Goal: Find specific page/section: Find specific page/section

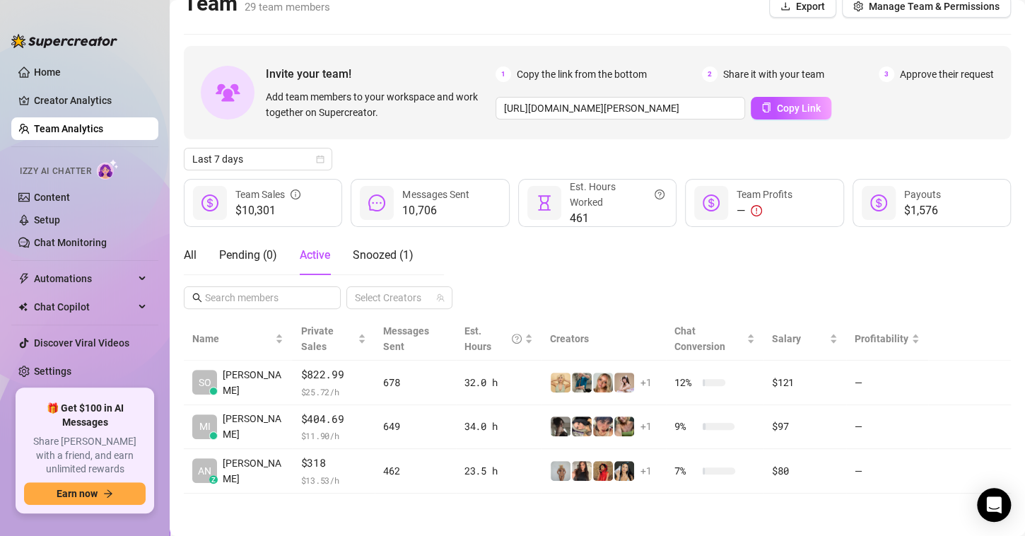
scroll to position [18, 0]
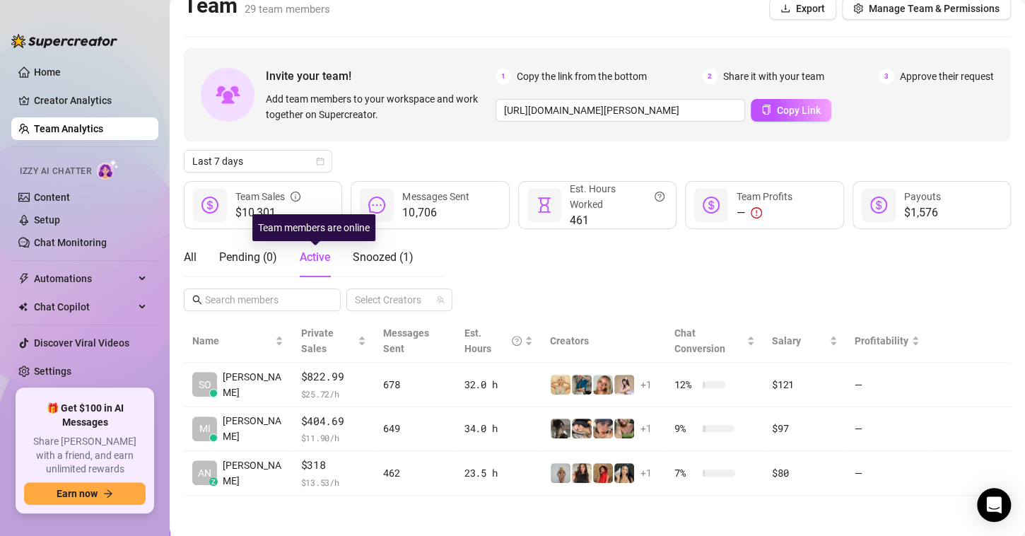
click at [319, 260] on span "Active" at bounding box center [315, 256] width 30 height 13
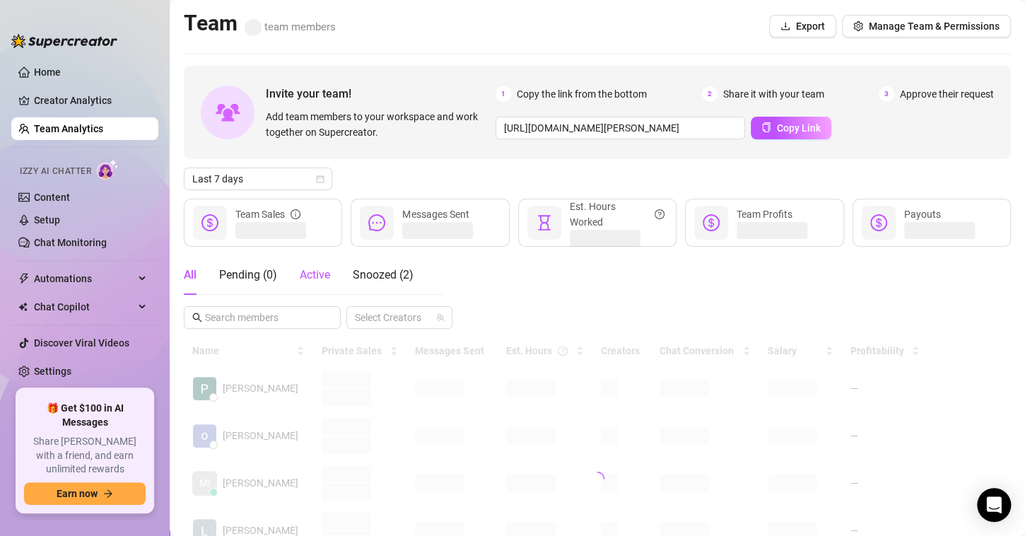
click at [312, 279] on span "Active" at bounding box center [315, 274] width 30 height 13
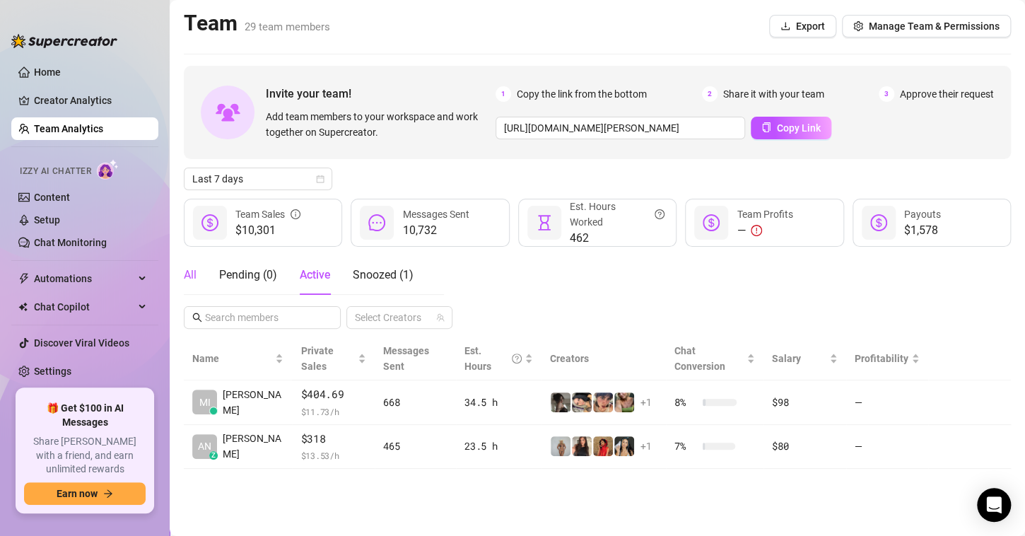
click at [190, 274] on div "All" at bounding box center [190, 274] width 13 height 17
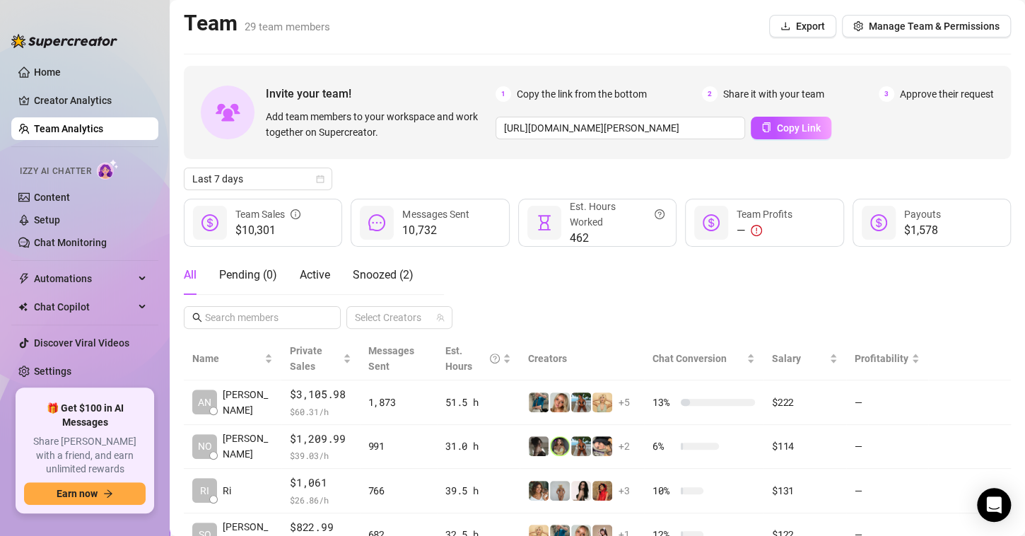
scroll to position [119, 0]
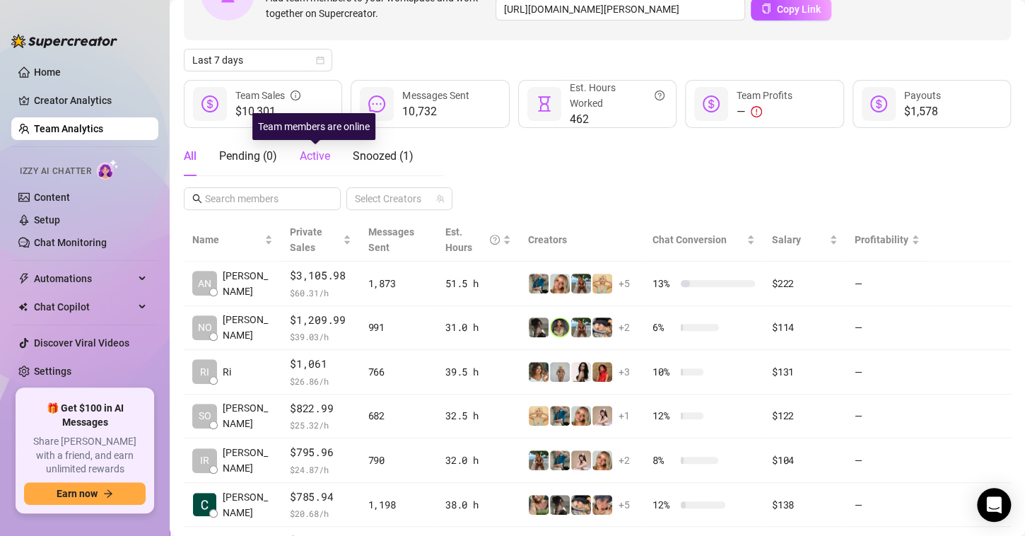
click at [315, 151] on span "Active" at bounding box center [315, 155] width 30 height 13
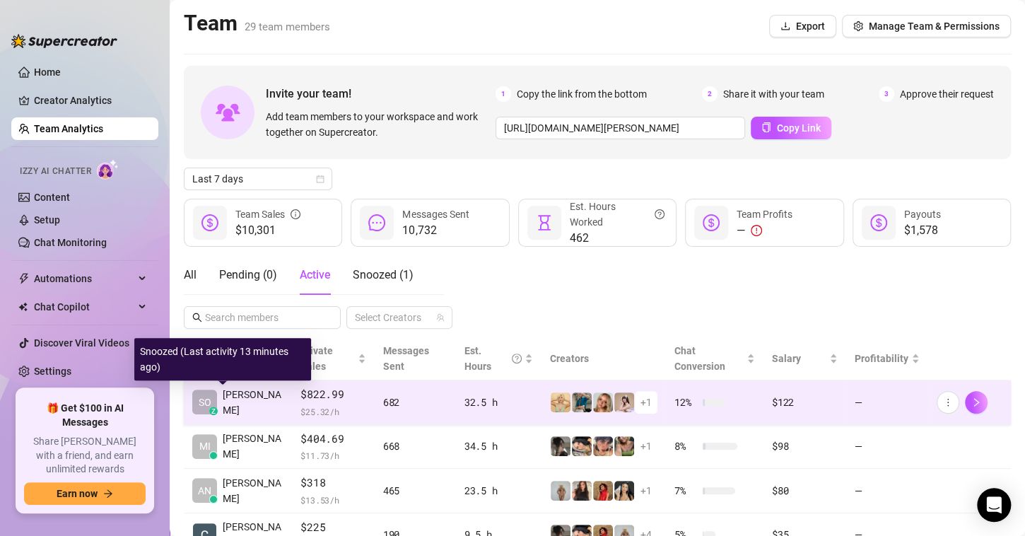
scroll to position [62, 0]
